Goal: Task Accomplishment & Management: Manage account settings

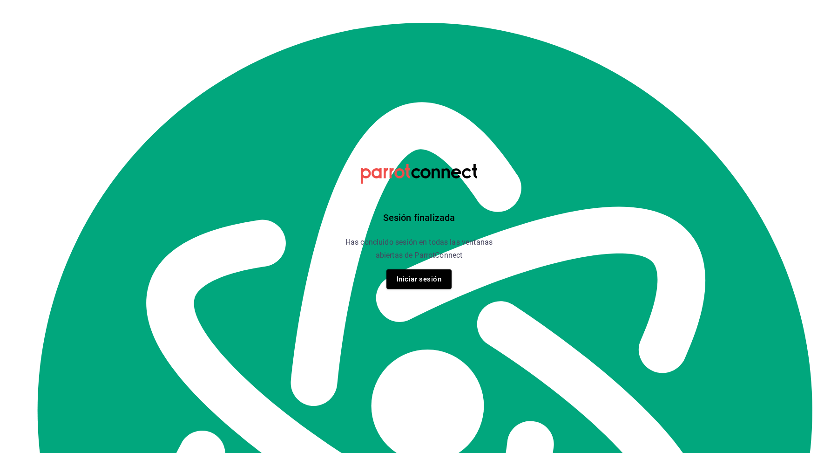
scroll to position [10809, 0]
click at [420, 277] on button "Iniciar sesión" at bounding box center [419, 279] width 65 height 20
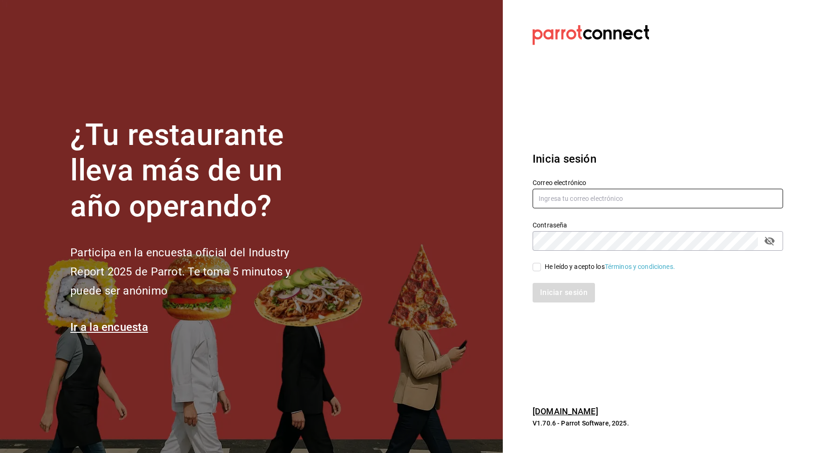
type input "[EMAIL_ADDRESS][DOMAIN_NAME]"
click at [540, 269] on input "He leído y acepto los Términos y condiciones." at bounding box center [537, 267] width 8 height 8
checkbox input "true"
click at [572, 296] on button "Iniciar sesión" at bounding box center [564, 293] width 63 height 20
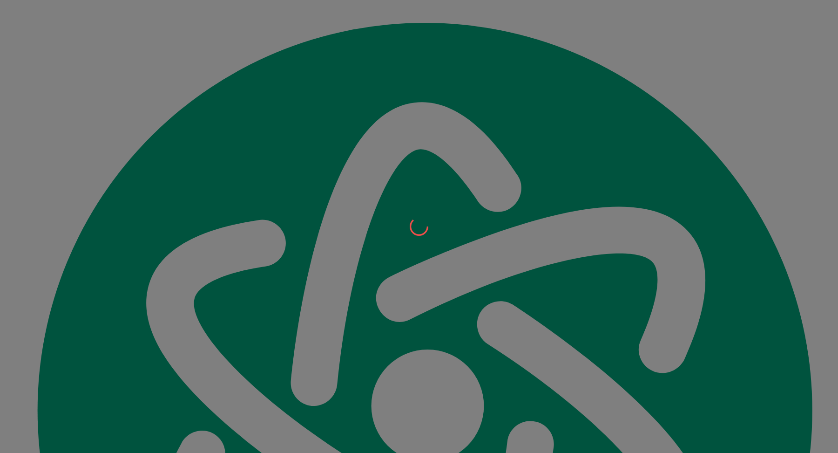
scroll to position [10809, 0]
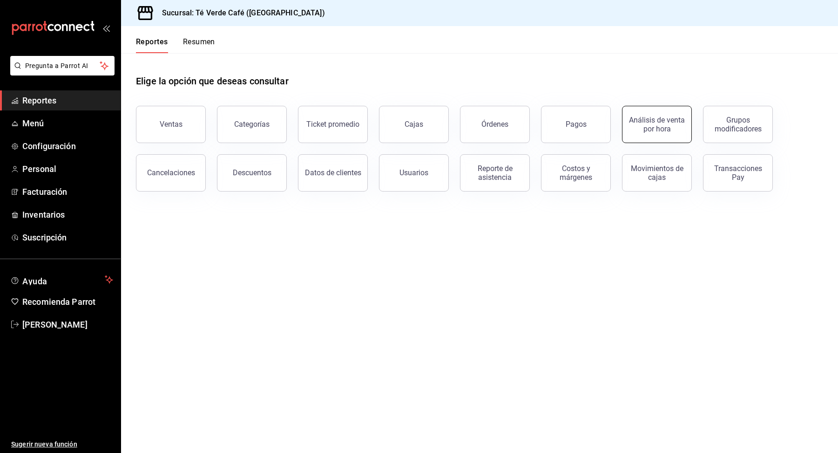
click at [662, 130] on div "Análisis de venta por hora" at bounding box center [657, 124] width 58 height 18
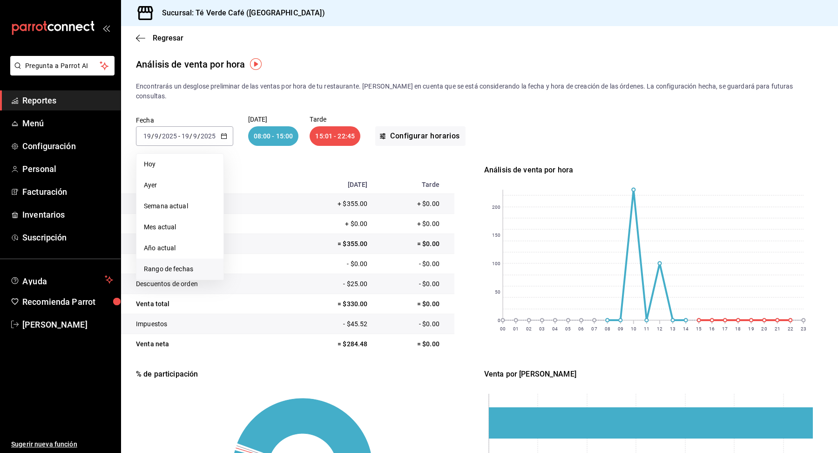
click at [171, 264] on span "Rango de fechas" at bounding box center [180, 269] width 72 height 10
click at [245, 210] on button "8" at bounding box center [243, 218] width 16 height 17
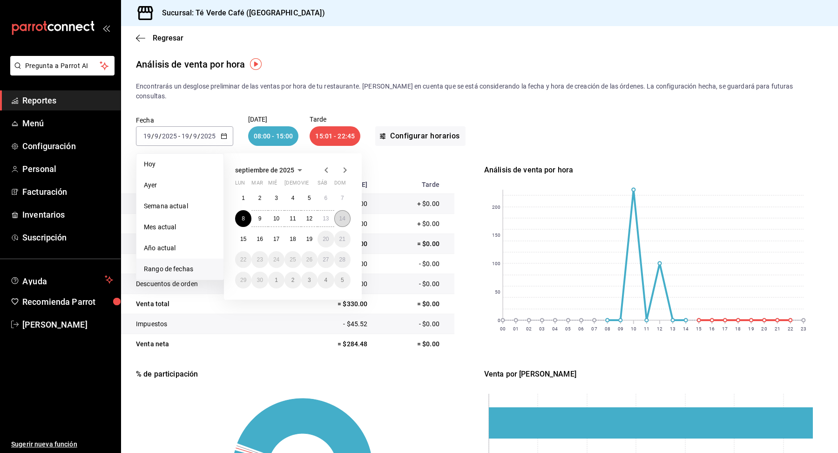
click at [346, 213] on button "14" at bounding box center [342, 218] width 16 height 17
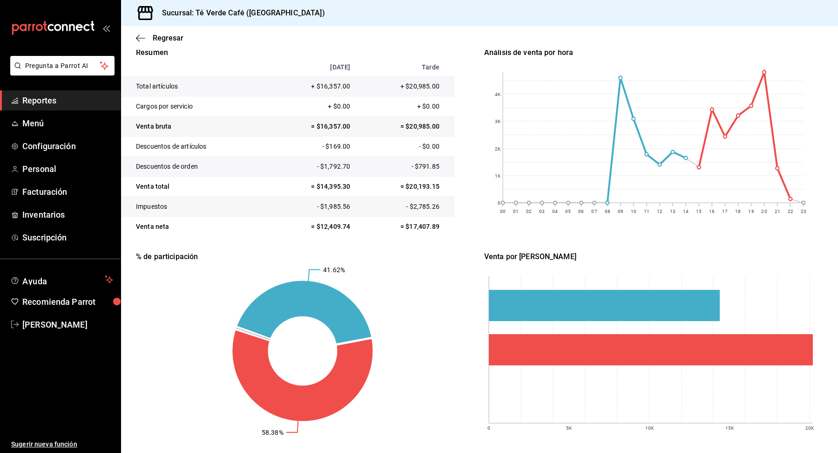
scroll to position [112, 0]
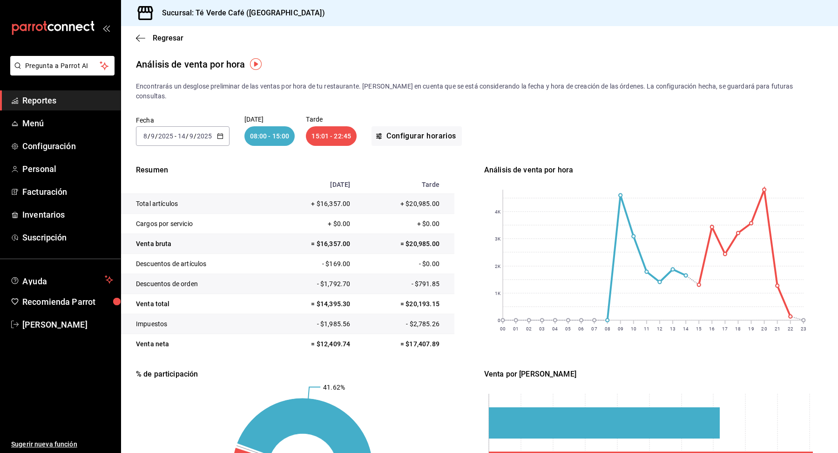
click at [57, 105] on span "Reportes" at bounding box center [67, 100] width 91 height 13
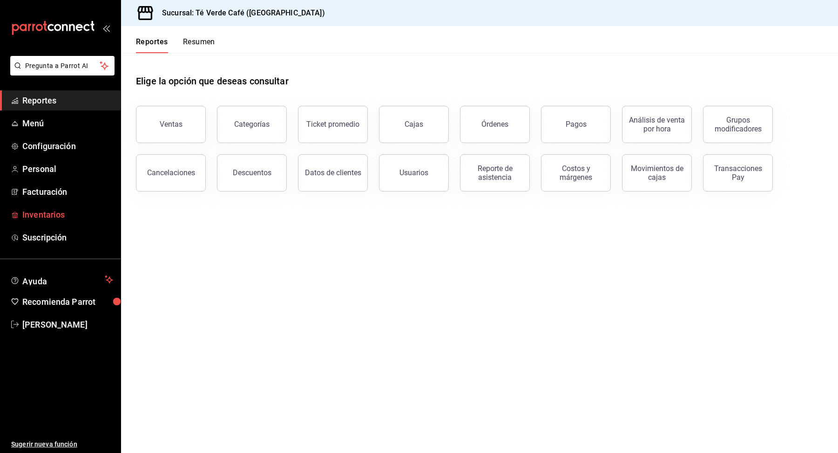
click at [51, 217] on span "Inventarios" at bounding box center [67, 214] width 91 height 13
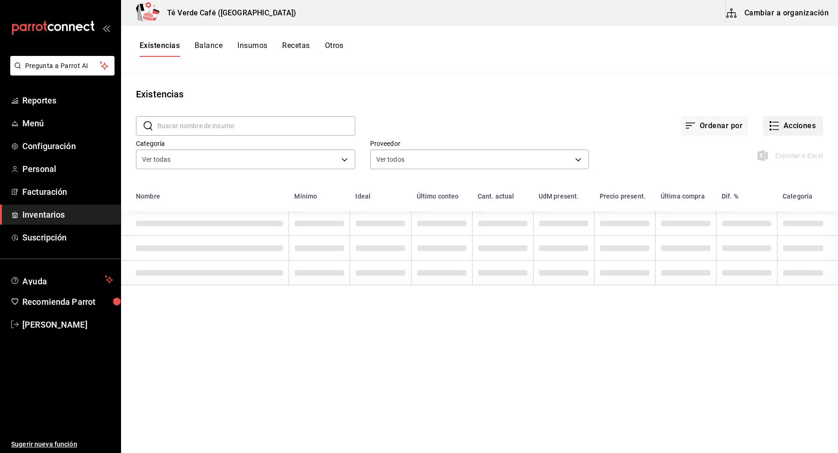
click at [787, 127] on button "Acciones" at bounding box center [793, 126] width 60 height 20
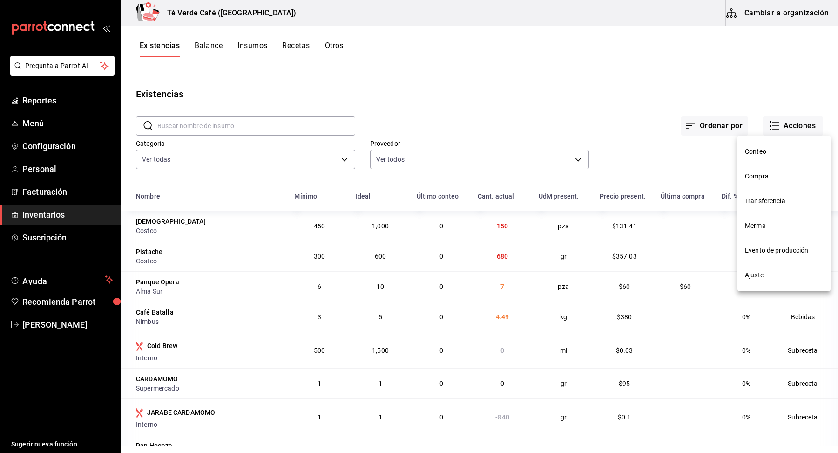
click at [761, 177] on span "Compra" at bounding box center [784, 176] width 78 height 10
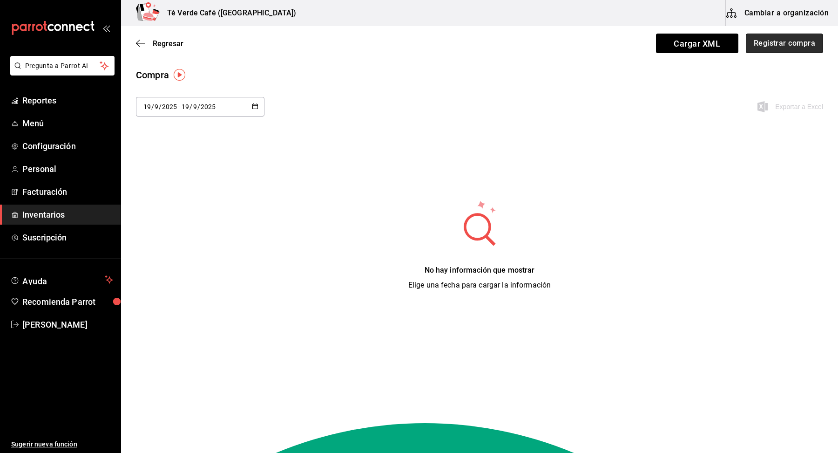
click at [792, 51] on button "Registrar compra" at bounding box center [784, 44] width 77 height 20
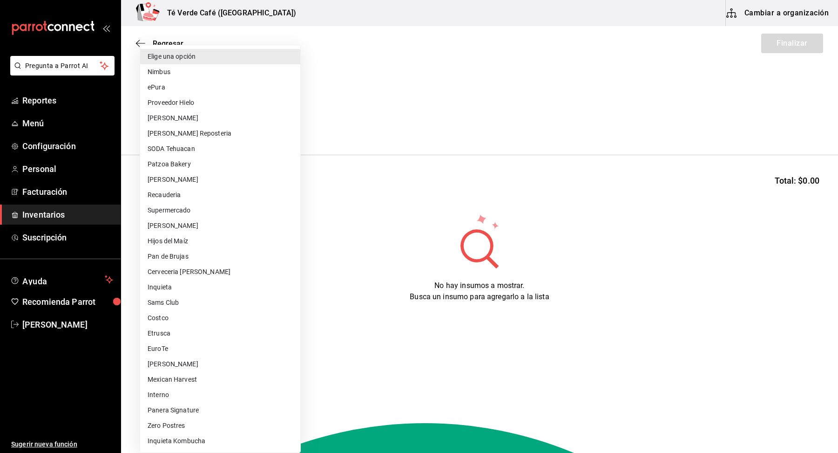
click at [232, 130] on body "Pregunta a Parrot AI Reportes Menú Configuración Personal Facturación Inventari…" at bounding box center [419, 200] width 838 height 400
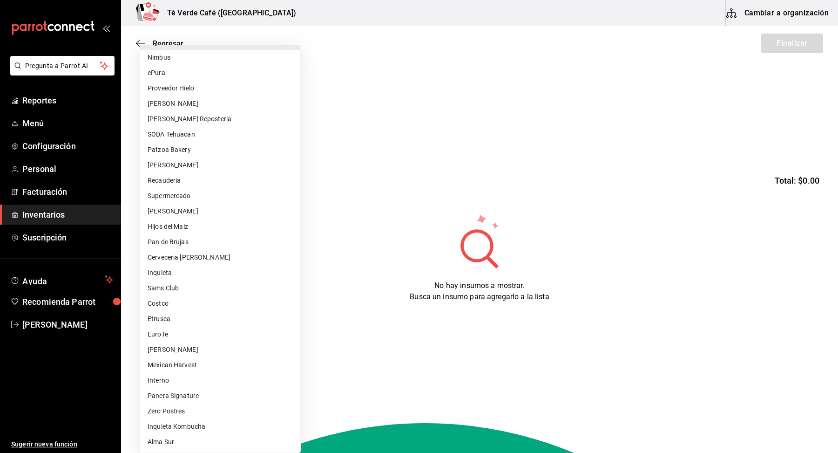
click at [189, 238] on li "Pan de Brujas" at bounding box center [220, 241] width 160 height 15
type input "ba620a4b-99b8-4449-b5af-ae05b172613d"
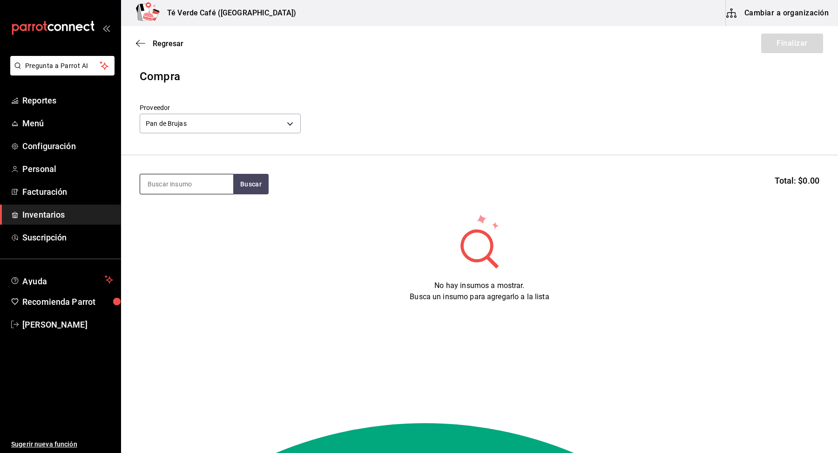
click at [181, 183] on input at bounding box center [186, 184] width 93 height 20
type input "foca"
click at [185, 231] on div "Pieza grande - Pan de Brujas" at bounding box center [187, 227] width 78 height 20
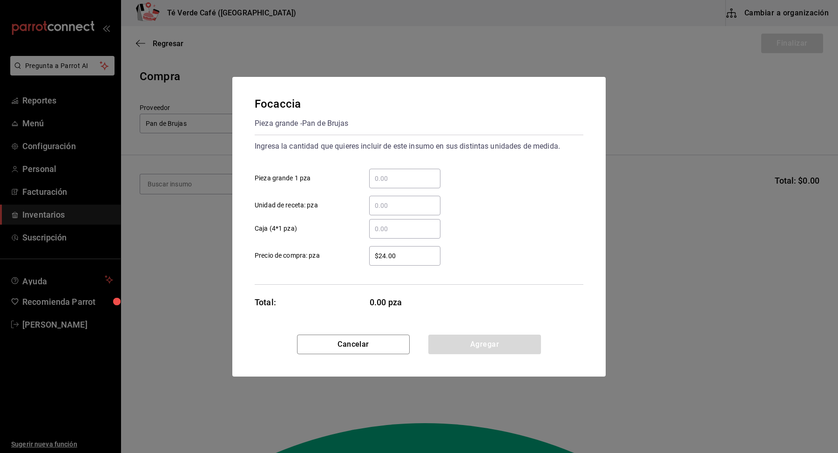
click at [385, 183] on input "​ Pieza grande 1 pza" at bounding box center [404, 178] width 71 height 11
type input "24"
click at [517, 178] on div "24 ​ Pieza grande 1 pza" at bounding box center [415, 174] width 336 height 27
click at [475, 341] on button "Agregar" at bounding box center [484, 344] width 113 height 20
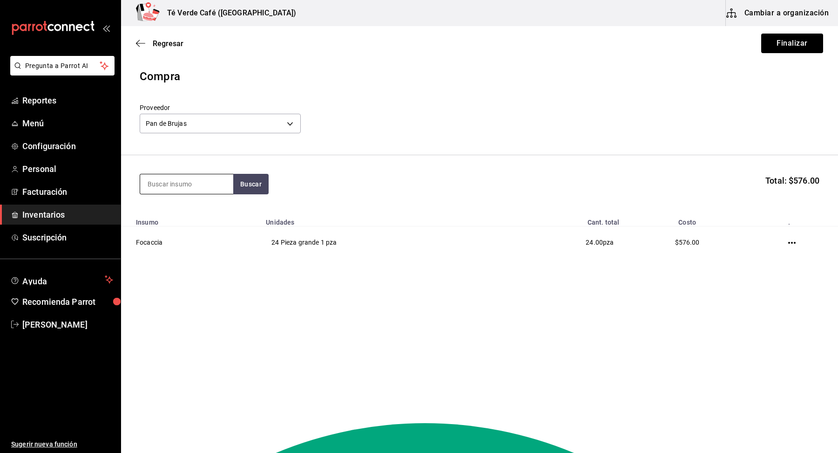
click at [203, 184] on input at bounding box center [186, 184] width 93 height 20
type input "panque"
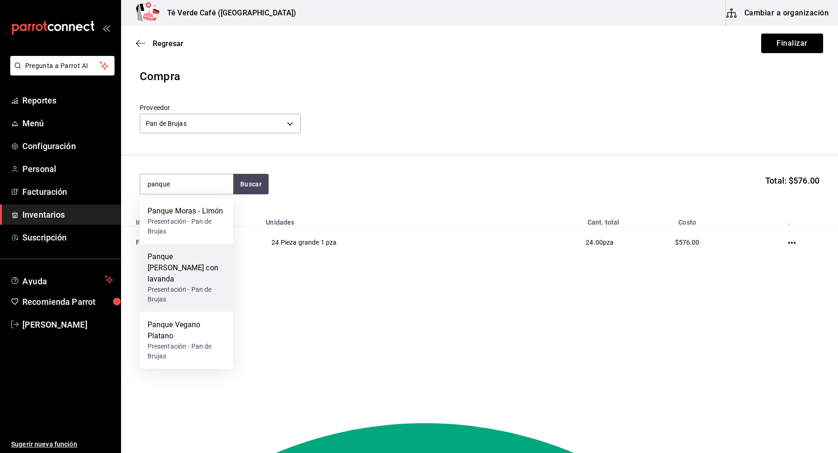
click at [186, 250] on div "Panque de limón con lavanda Presentación - Pan de Brujas" at bounding box center [186, 278] width 93 height 68
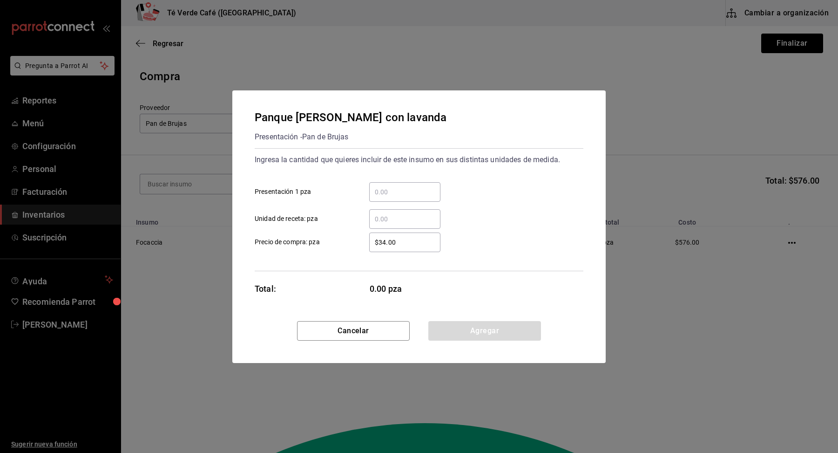
click at [393, 186] on input "​ Presentación 1 pza" at bounding box center [404, 191] width 71 height 11
type input "6"
click at [543, 205] on div "​ Unidad de receta: pza" at bounding box center [415, 215] width 336 height 27
click at [502, 325] on button "Agregar" at bounding box center [484, 331] width 113 height 20
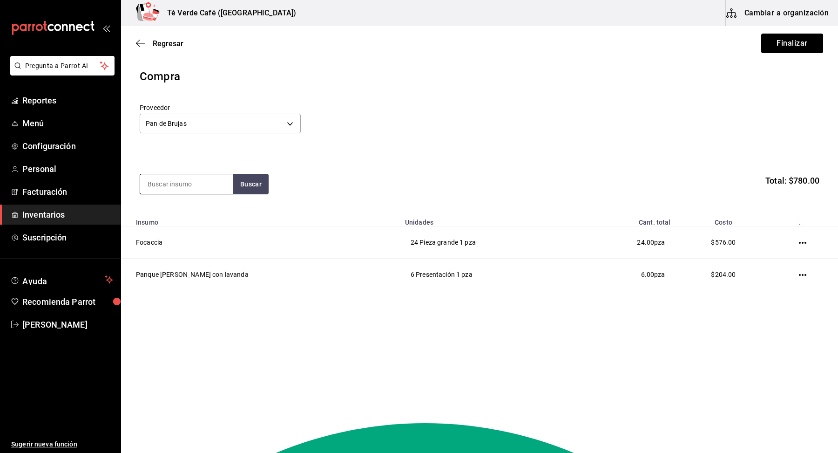
click at [200, 190] on input at bounding box center [186, 184] width 93 height 20
type input "hoga"
click at [189, 218] on div "Rebanadas - Pan de Brujas" at bounding box center [187, 227] width 78 height 20
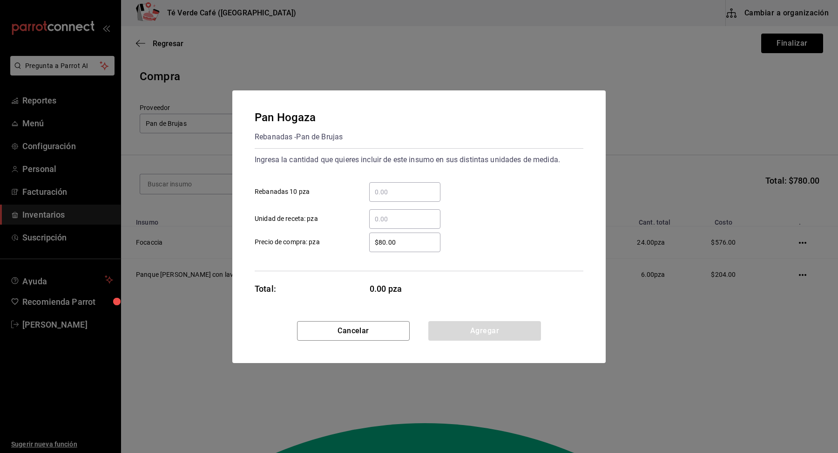
click at [417, 195] on input "​ Rebanadas 10 pza" at bounding box center [404, 191] width 71 height 11
type input "1"
click at [531, 218] on div "​ Unidad de receta: pza" at bounding box center [415, 215] width 336 height 27
click at [488, 335] on button "Agregar" at bounding box center [484, 331] width 113 height 20
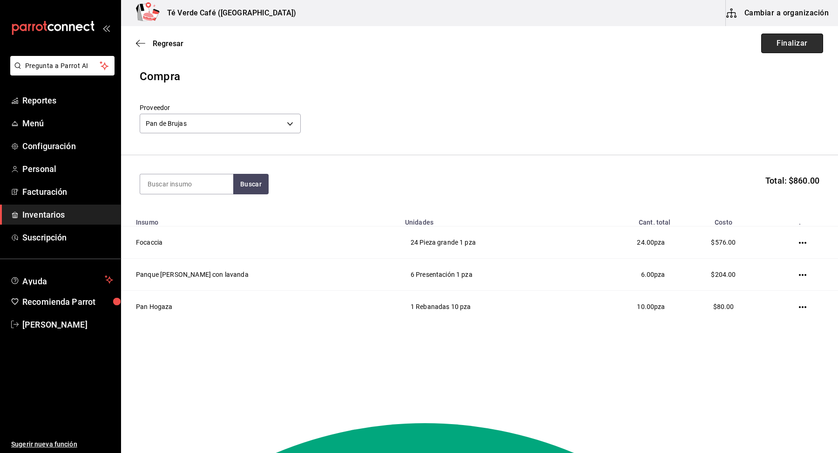
click at [802, 41] on button "Finalizar" at bounding box center [792, 44] width 62 height 20
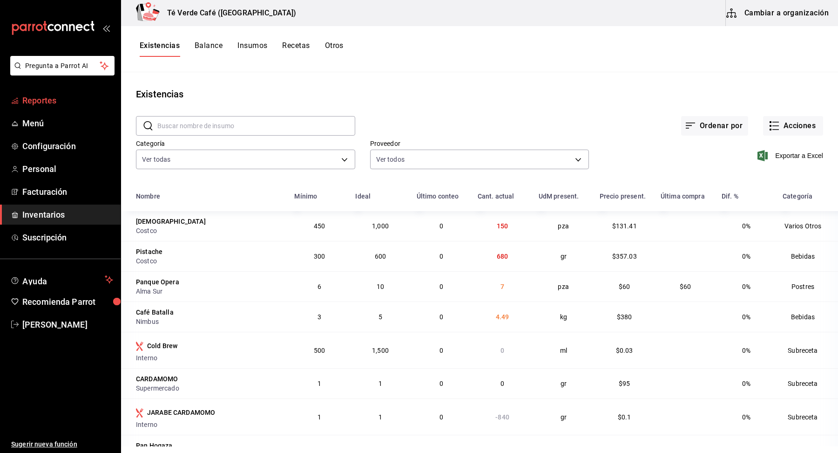
click at [40, 102] on span "Reportes" at bounding box center [67, 100] width 91 height 13
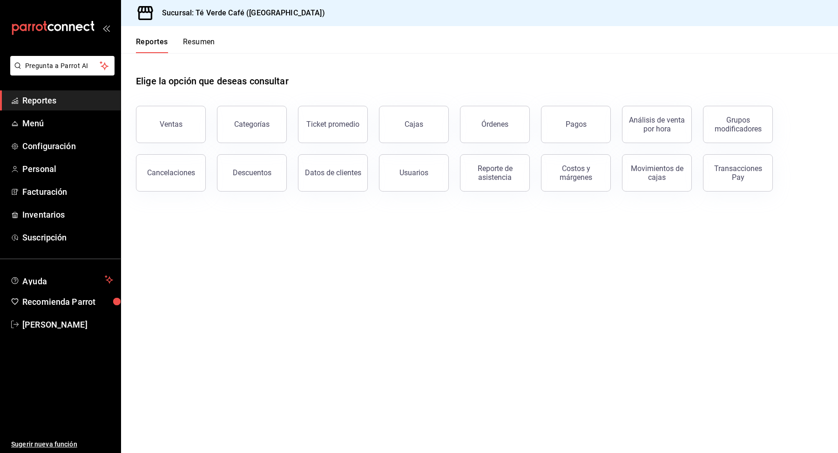
drag, startPoint x: 477, startPoint y: 111, endPoint x: 298, endPoint y: 116, distance: 178.9
click at [477, 111] on button "Órdenes" at bounding box center [495, 124] width 70 height 37
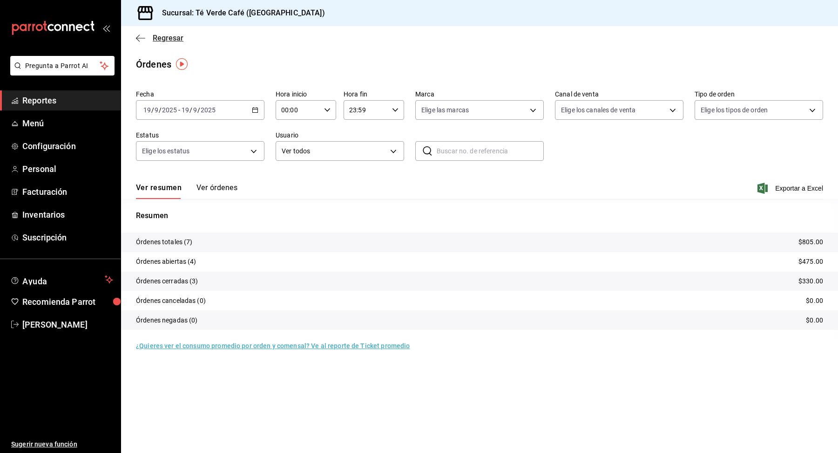
click at [137, 40] on icon "button" at bounding box center [140, 38] width 9 height 8
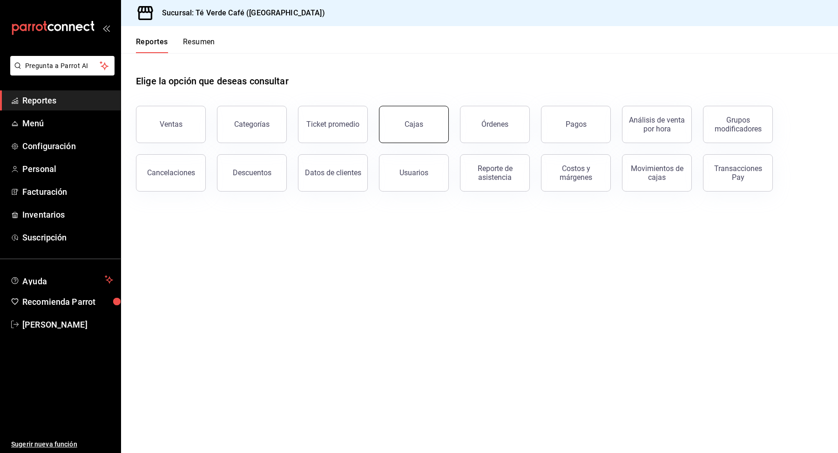
click at [414, 134] on link "Cajas" at bounding box center [414, 124] width 70 height 37
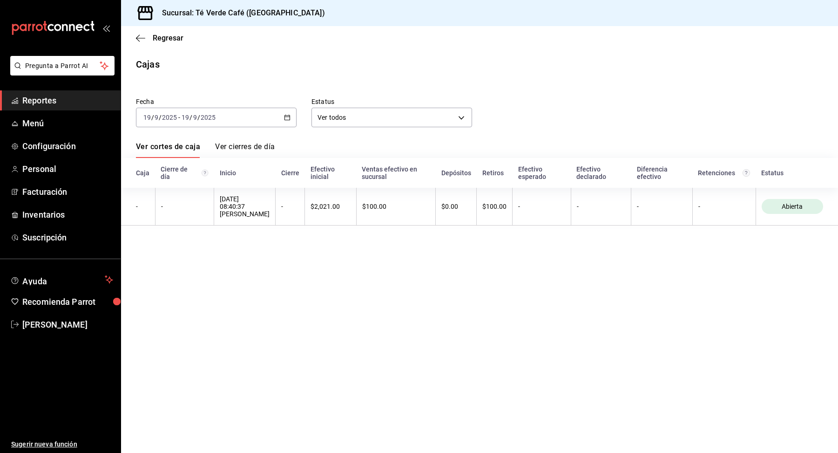
click at [283, 114] on div "2025-09-19 19 / 9 / 2025 - 2025-09-19 19 / 9 / 2025" at bounding box center [216, 118] width 161 height 20
click at [183, 160] on li "Ayer" at bounding box center [179, 166] width 87 height 21
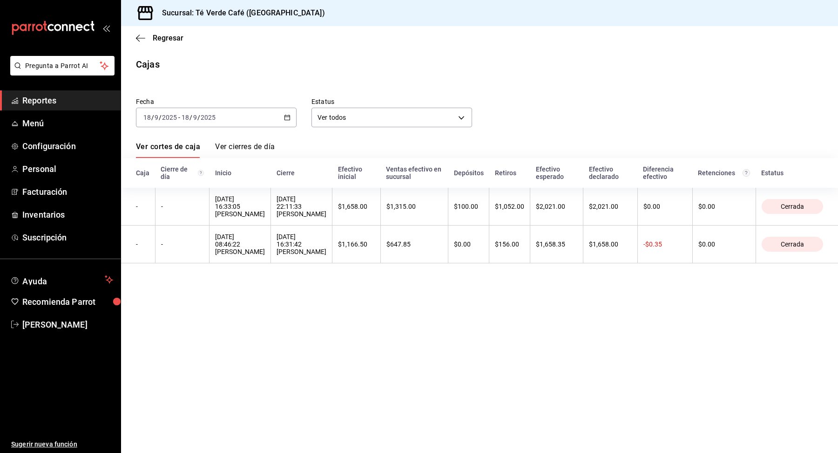
click at [34, 99] on span "Reportes" at bounding box center [67, 100] width 91 height 13
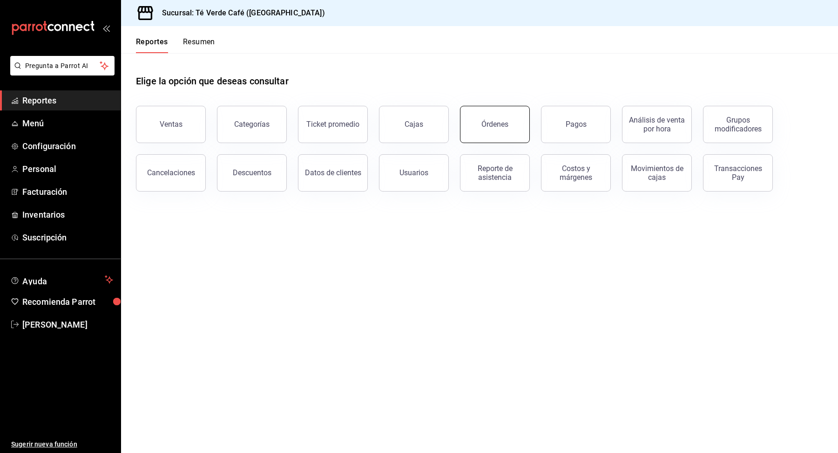
click at [494, 122] on div "Órdenes" at bounding box center [495, 124] width 27 height 9
